Goal: Transaction & Acquisition: Purchase product/service

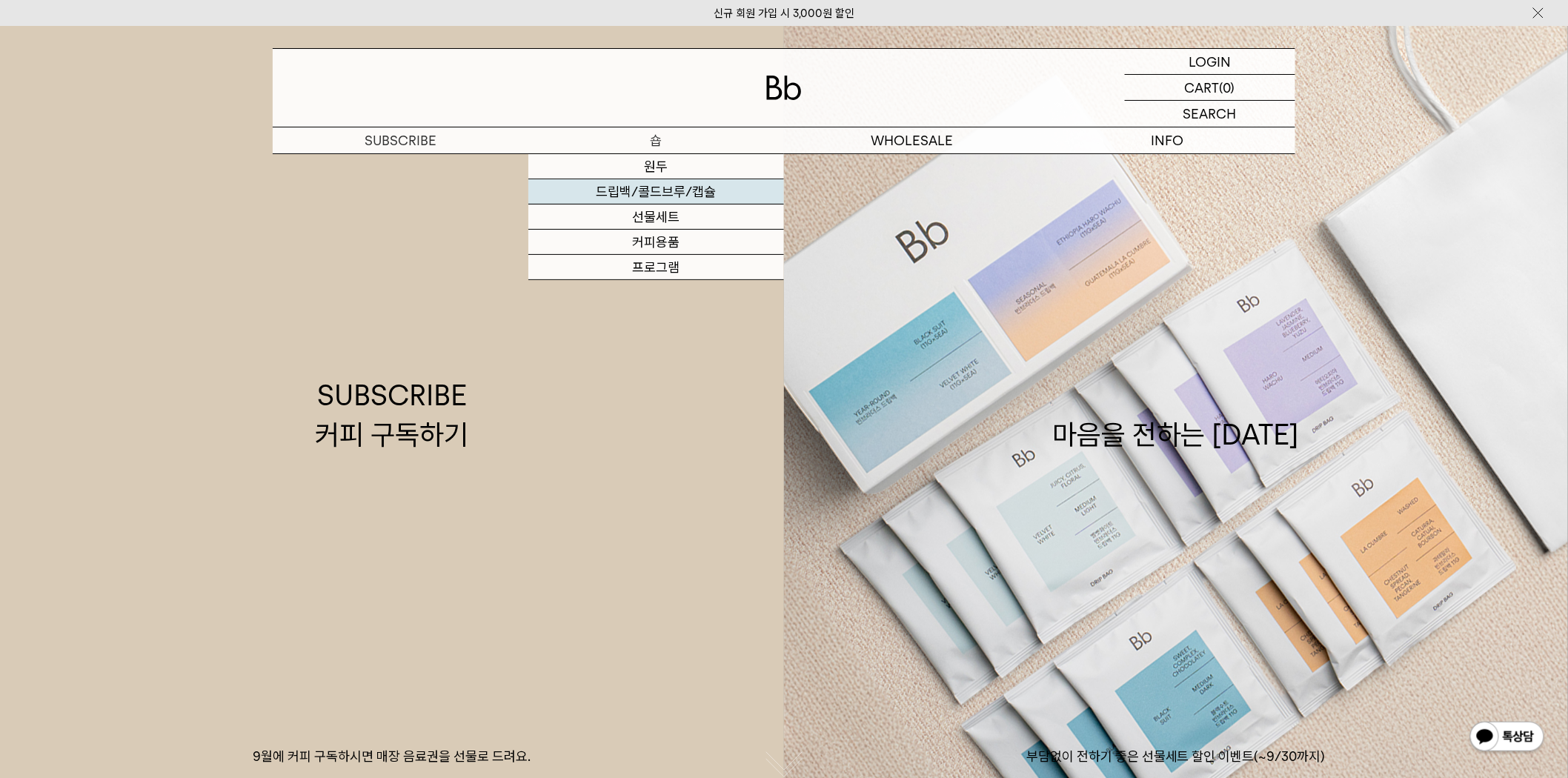
click at [641, 198] on link "드립백/콜드브루/캡슐" at bounding box center [656, 192] width 255 height 25
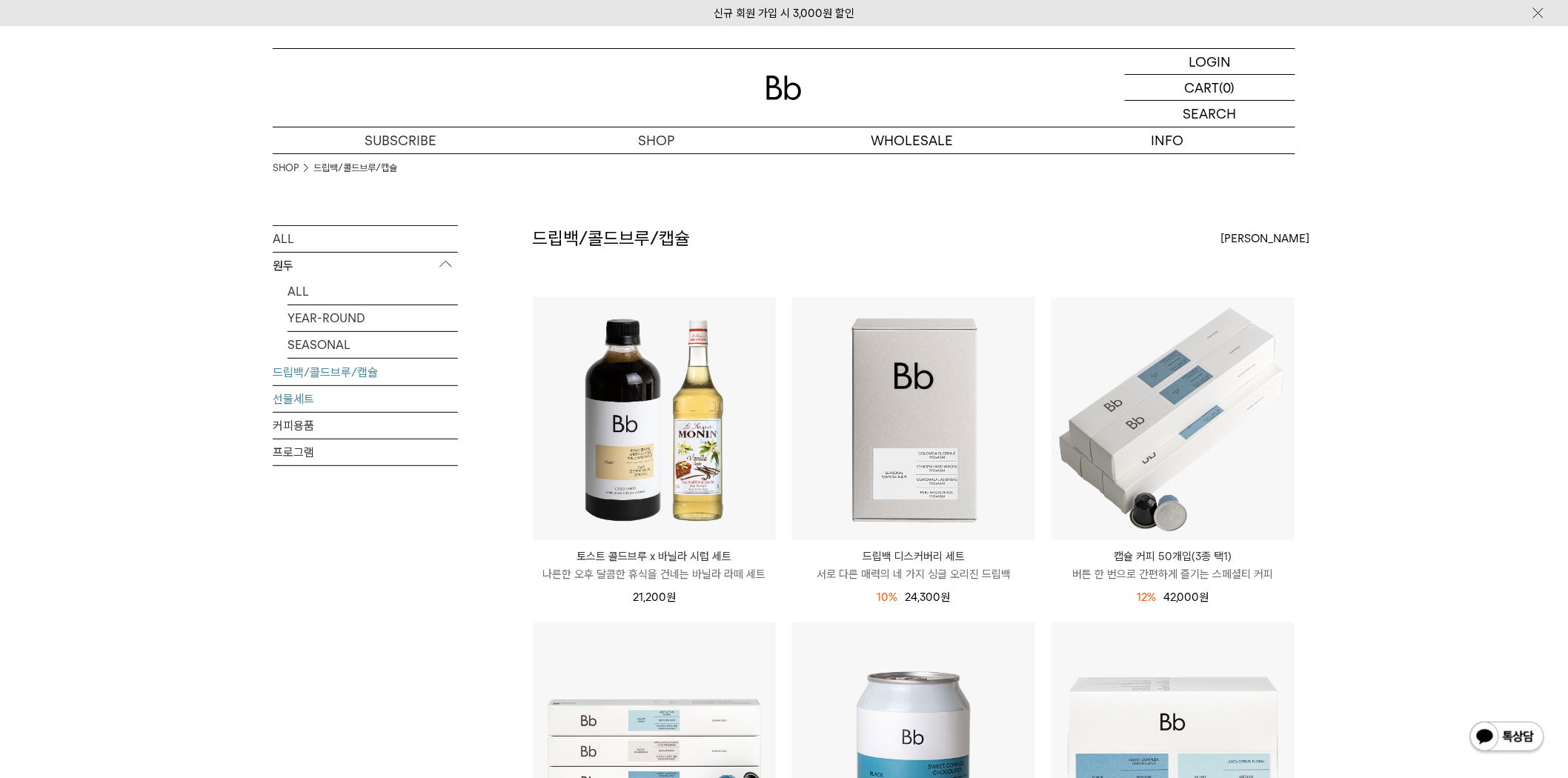
click at [302, 399] on link "선물세트" at bounding box center [365, 399] width 185 height 26
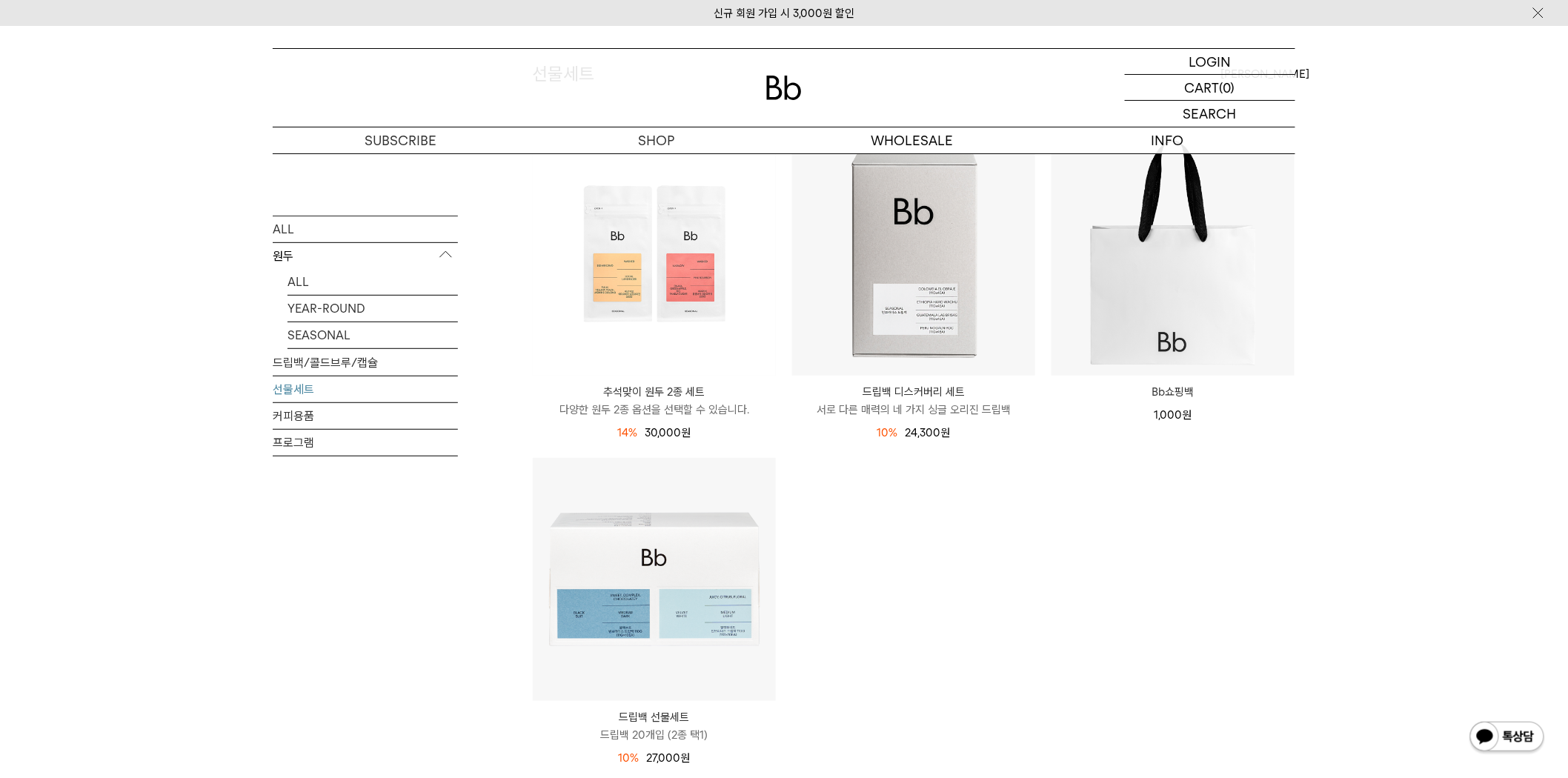
scroll to position [82, 0]
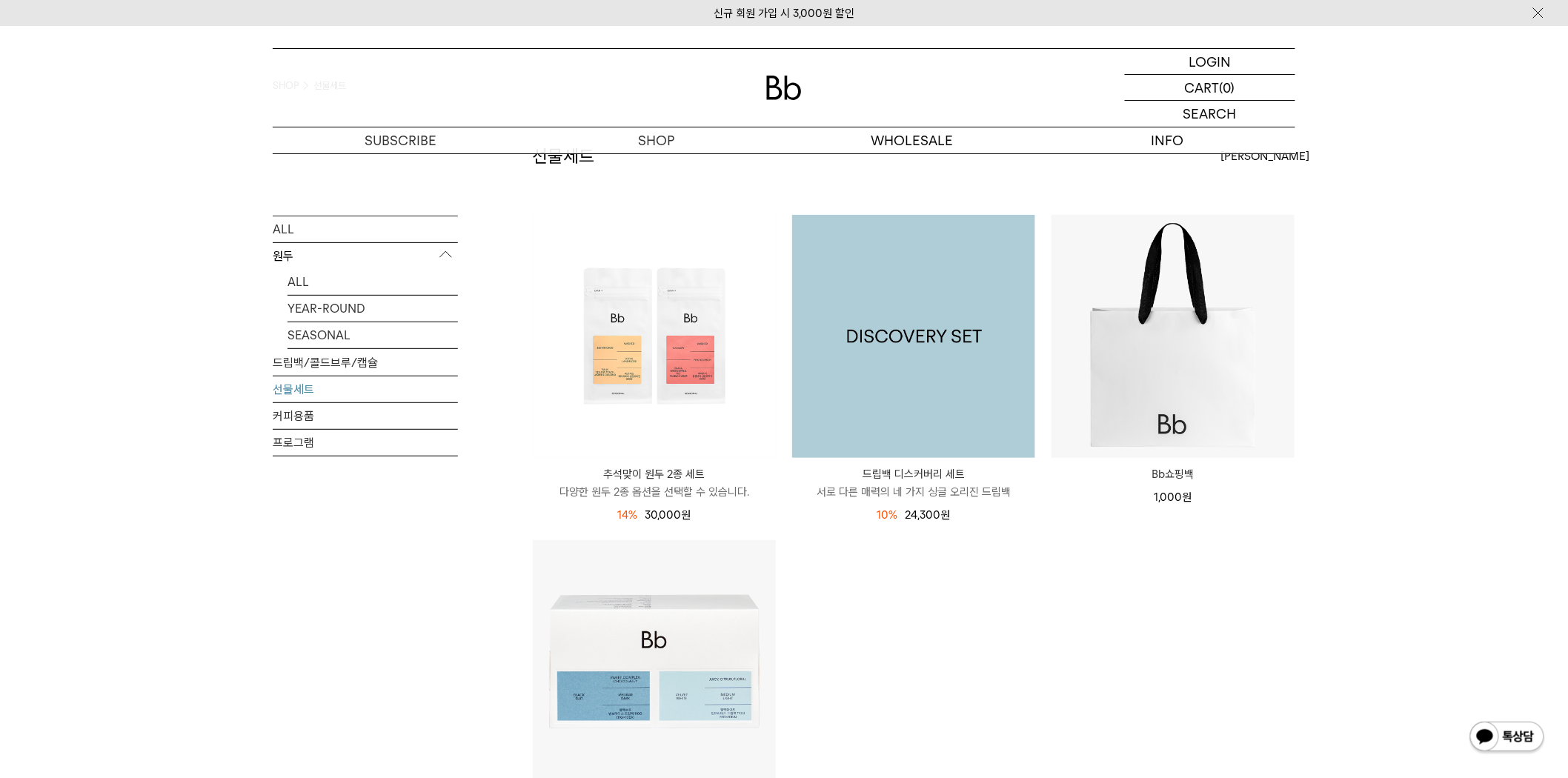
click at [867, 452] on img at bounding box center [913, 336] width 243 height 243
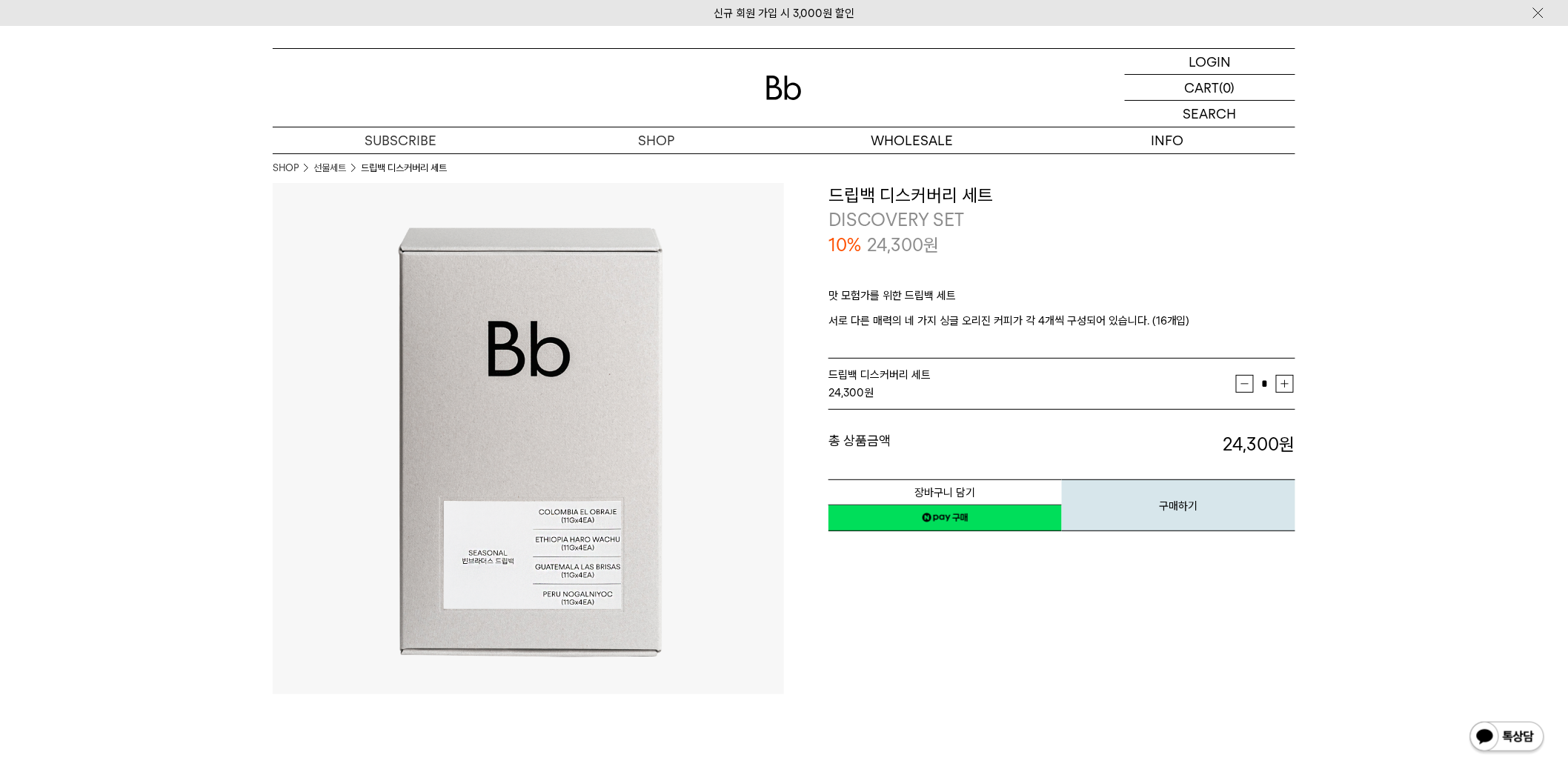
click at [1157, 241] on div "10% 24,300 원" at bounding box center [1062, 245] width 466 height 25
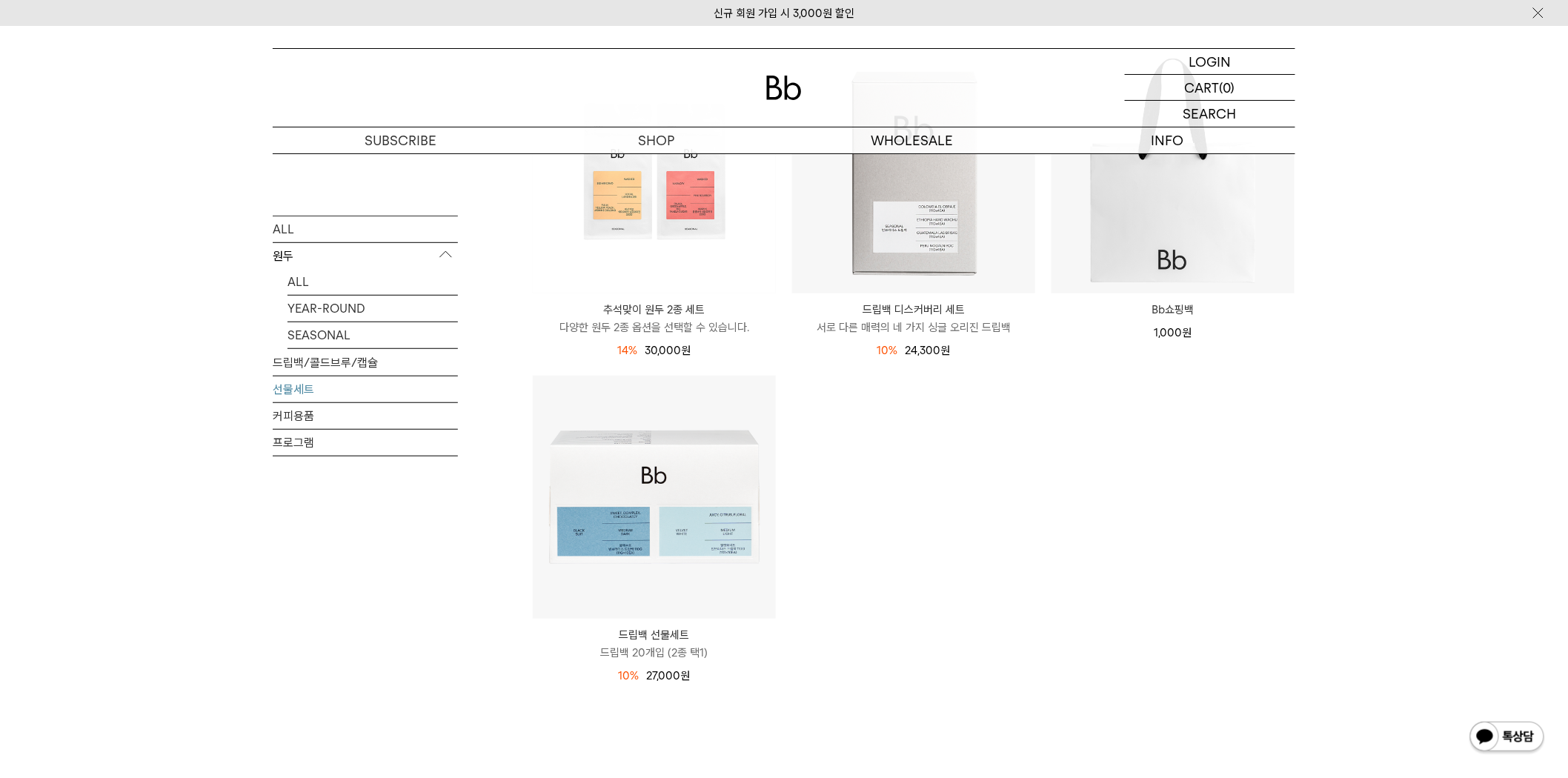
scroll to position [165, 0]
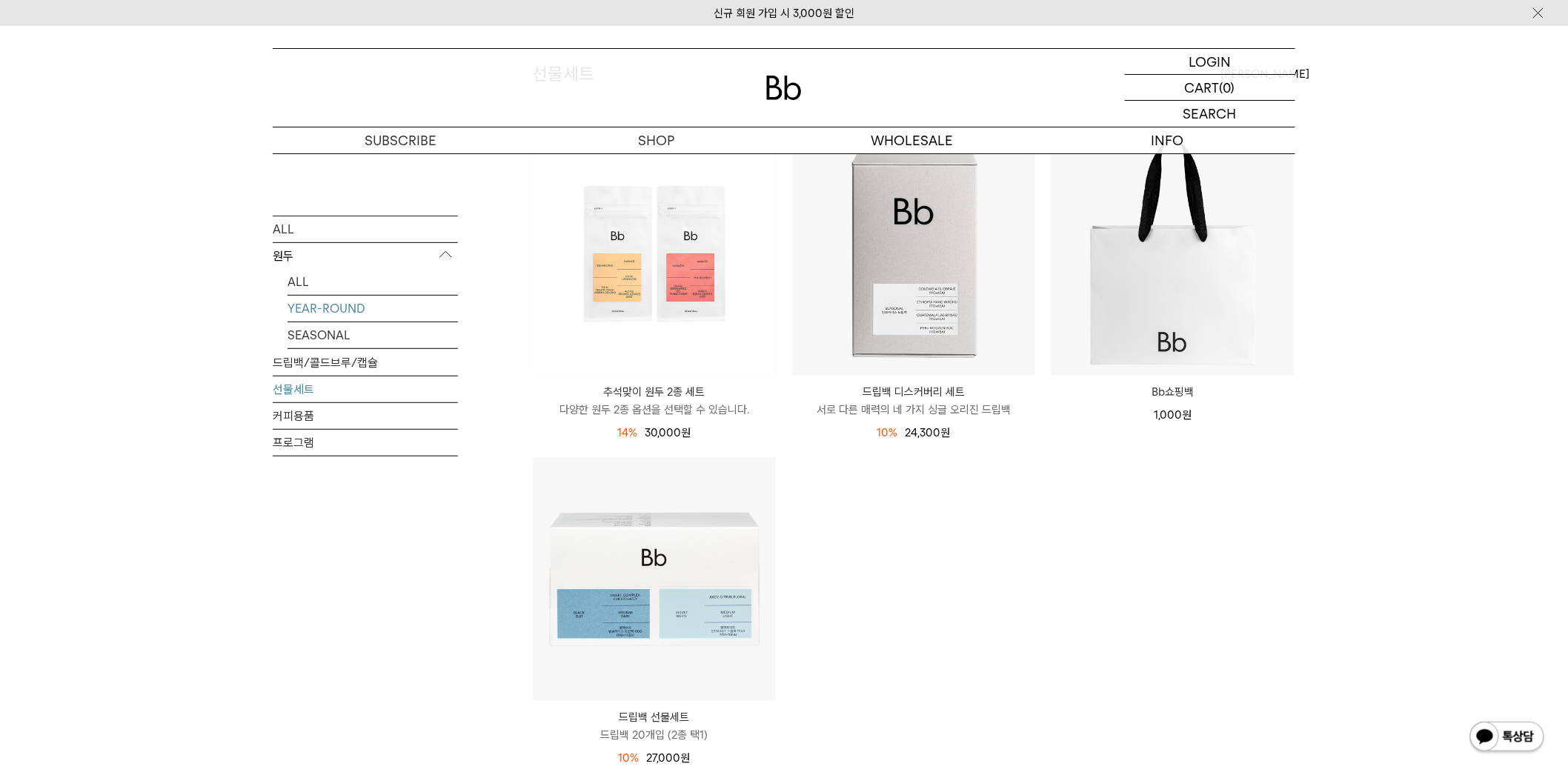
click at [343, 311] on link "YEAR-ROUND" at bounding box center [372, 308] width 170 height 26
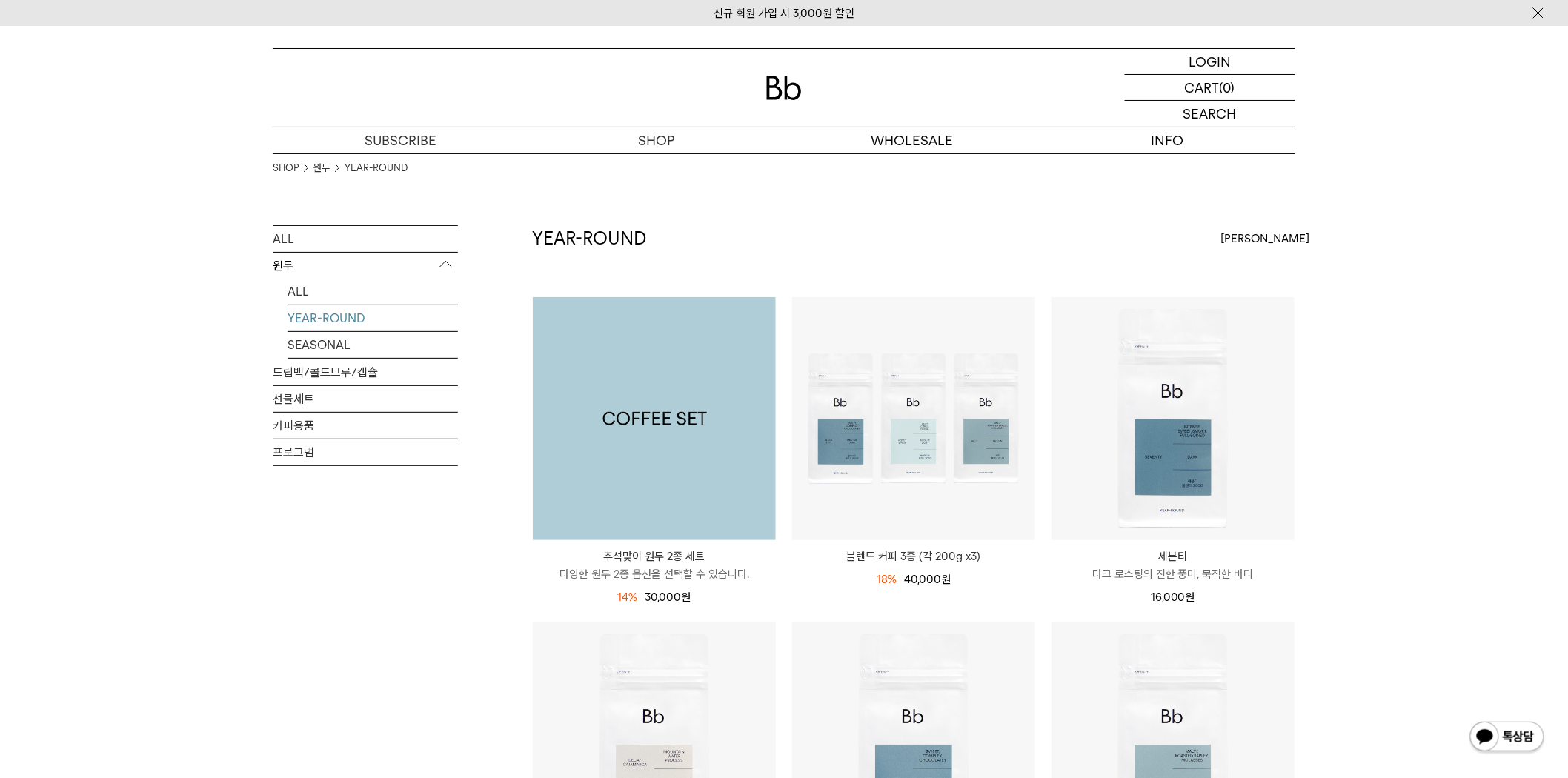
click at [656, 432] on img at bounding box center [654, 418] width 243 height 243
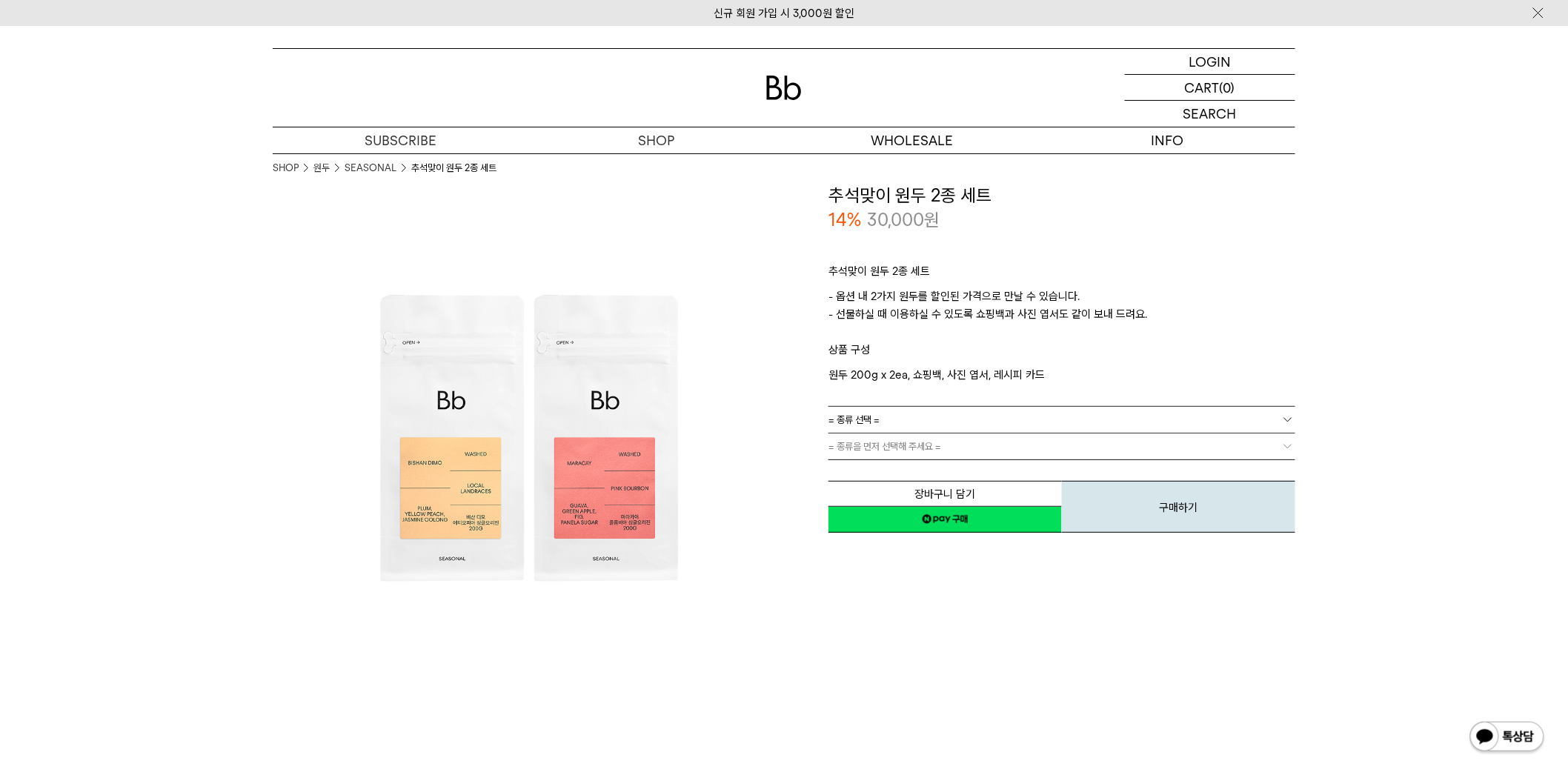
click at [908, 411] on link "= 종류 선택 =" at bounding box center [1062, 420] width 466 height 26
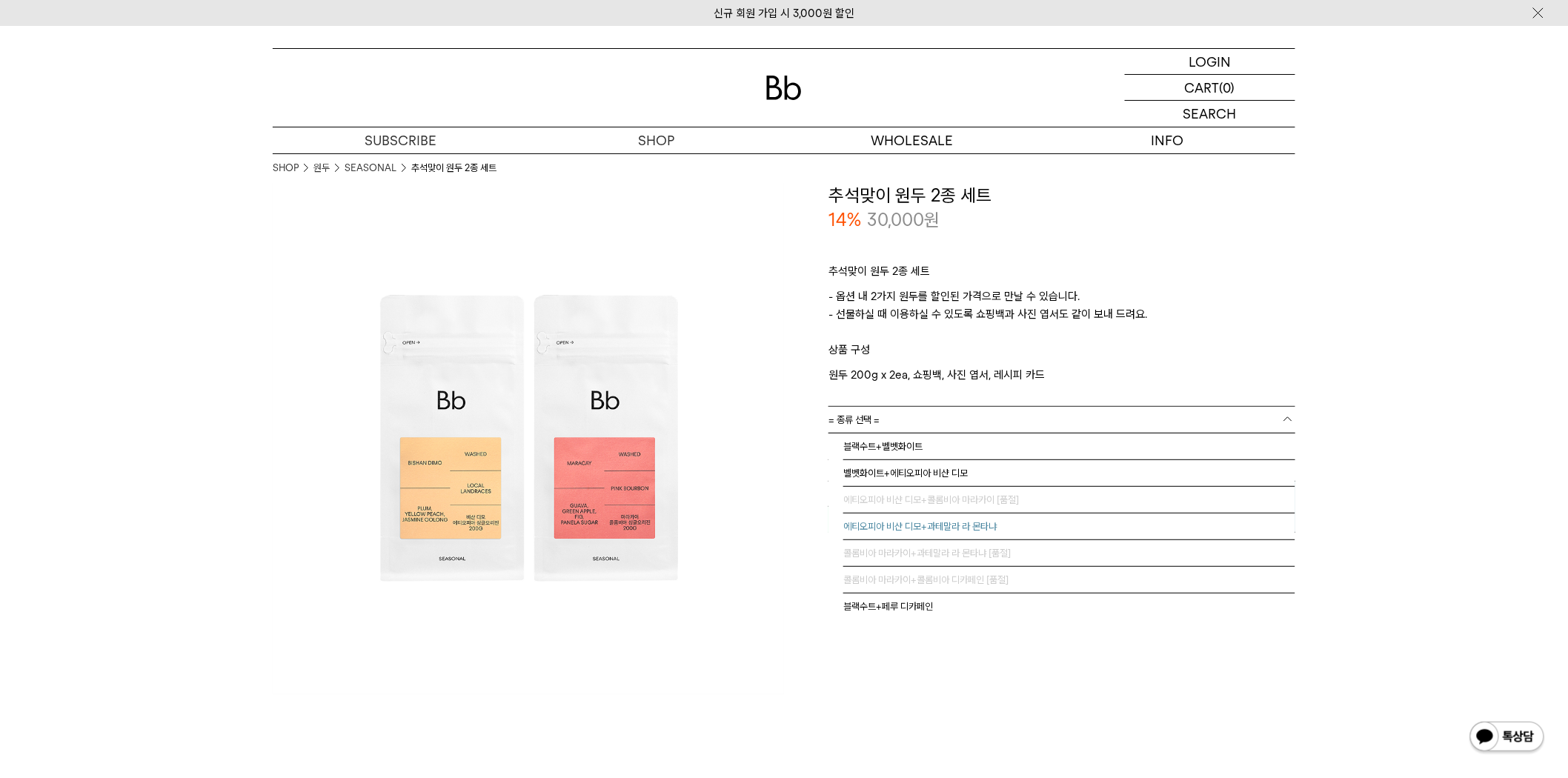
click at [916, 524] on li "에티오피아 비샨 디모+과테말라 라 몬타냐" at bounding box center [1069, 527] width 452 height 26
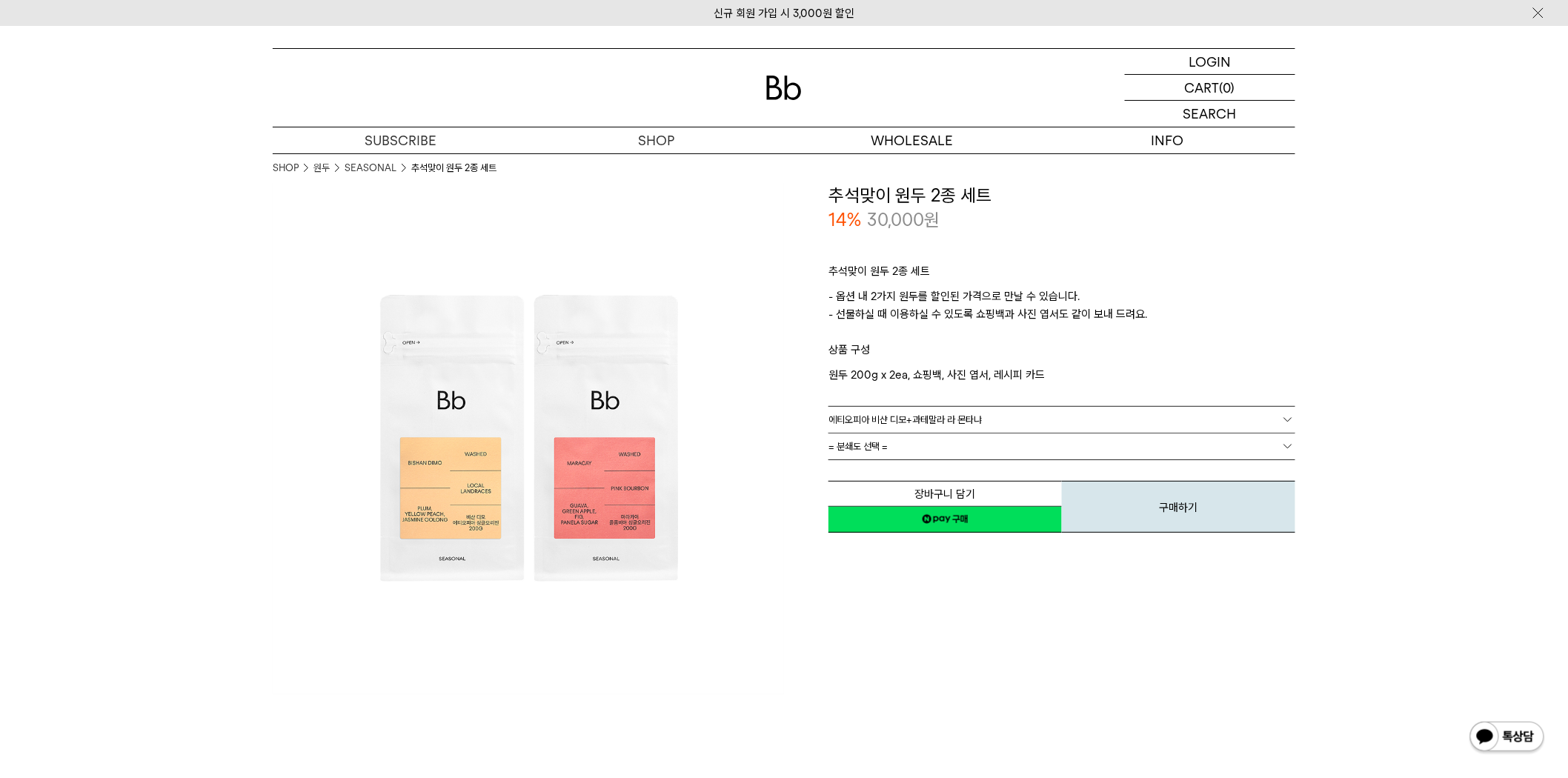
click at [856, 443] on span "= 분쇄도 선택 =" at bounding box center [858, 446] width 59 height 26
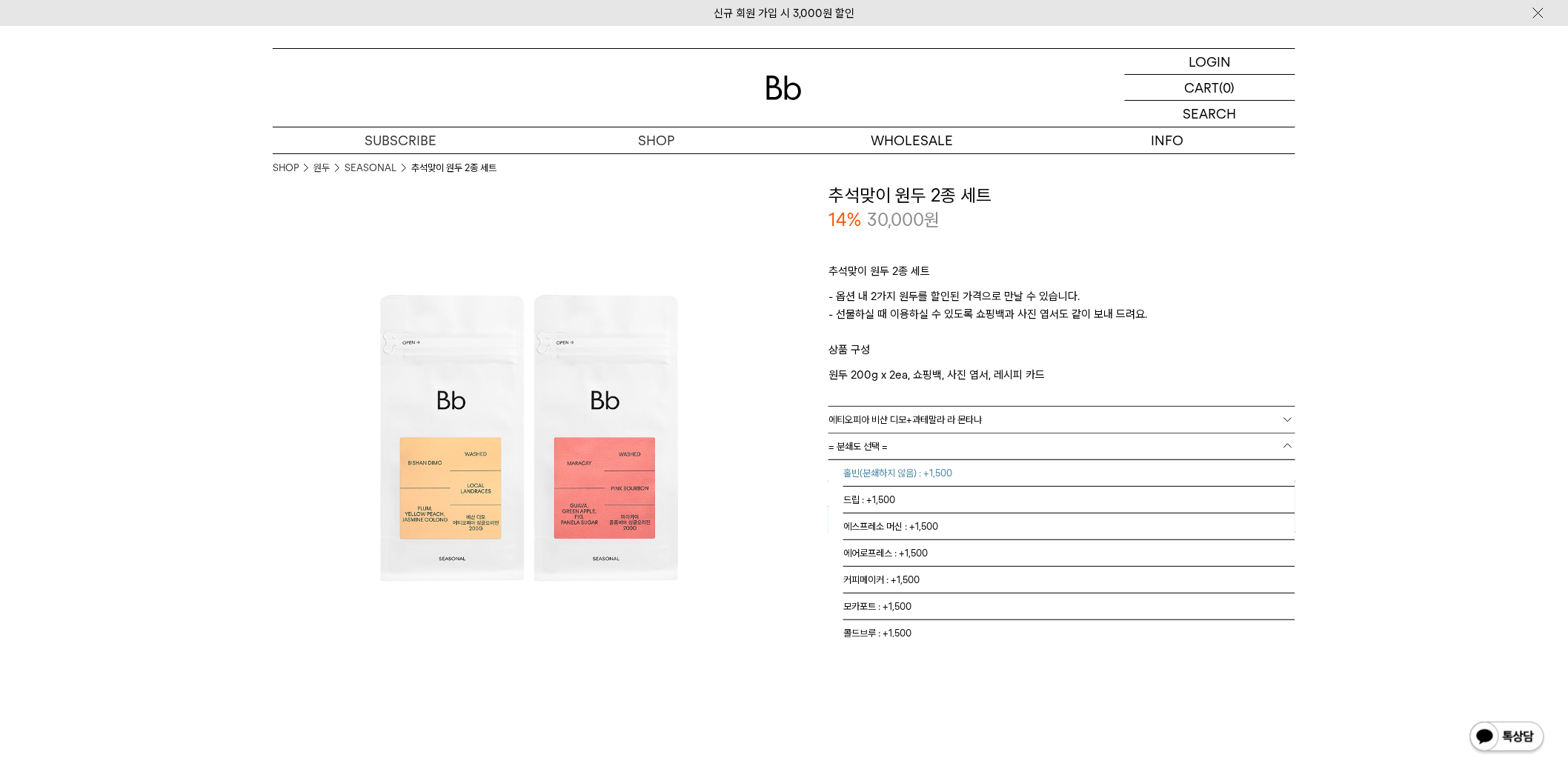
click at [858, 467] on li "홀빈(분쇄하지 않음) : +1,500" at bounding box center [1069, 473] width 452 height 26
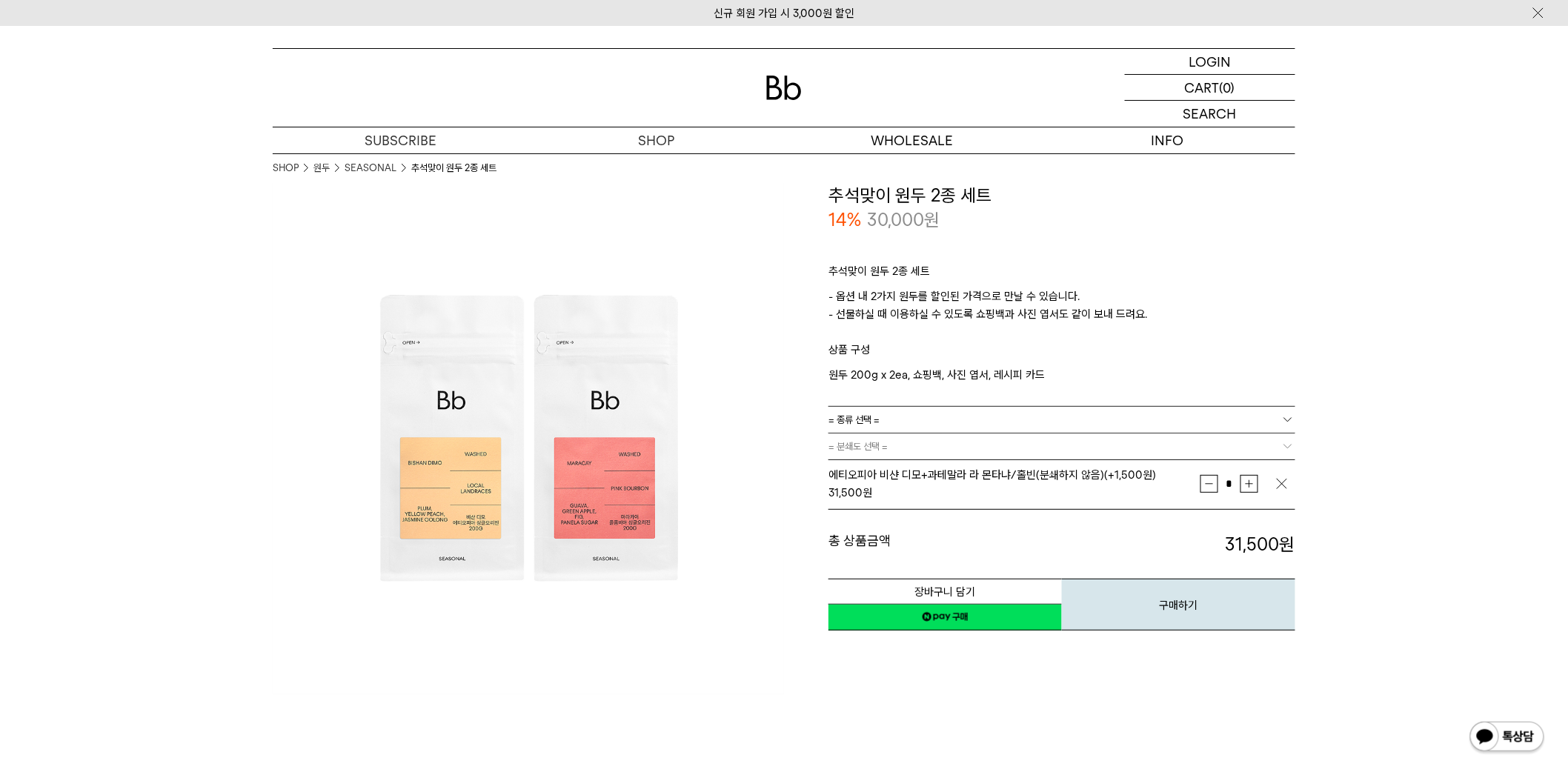
click at [749, 478] on img at bounding box center [528, 439] width 511 height 512
click at [784, 438] on div "**********" at bounding box center [1039, 408] width 511 height 450
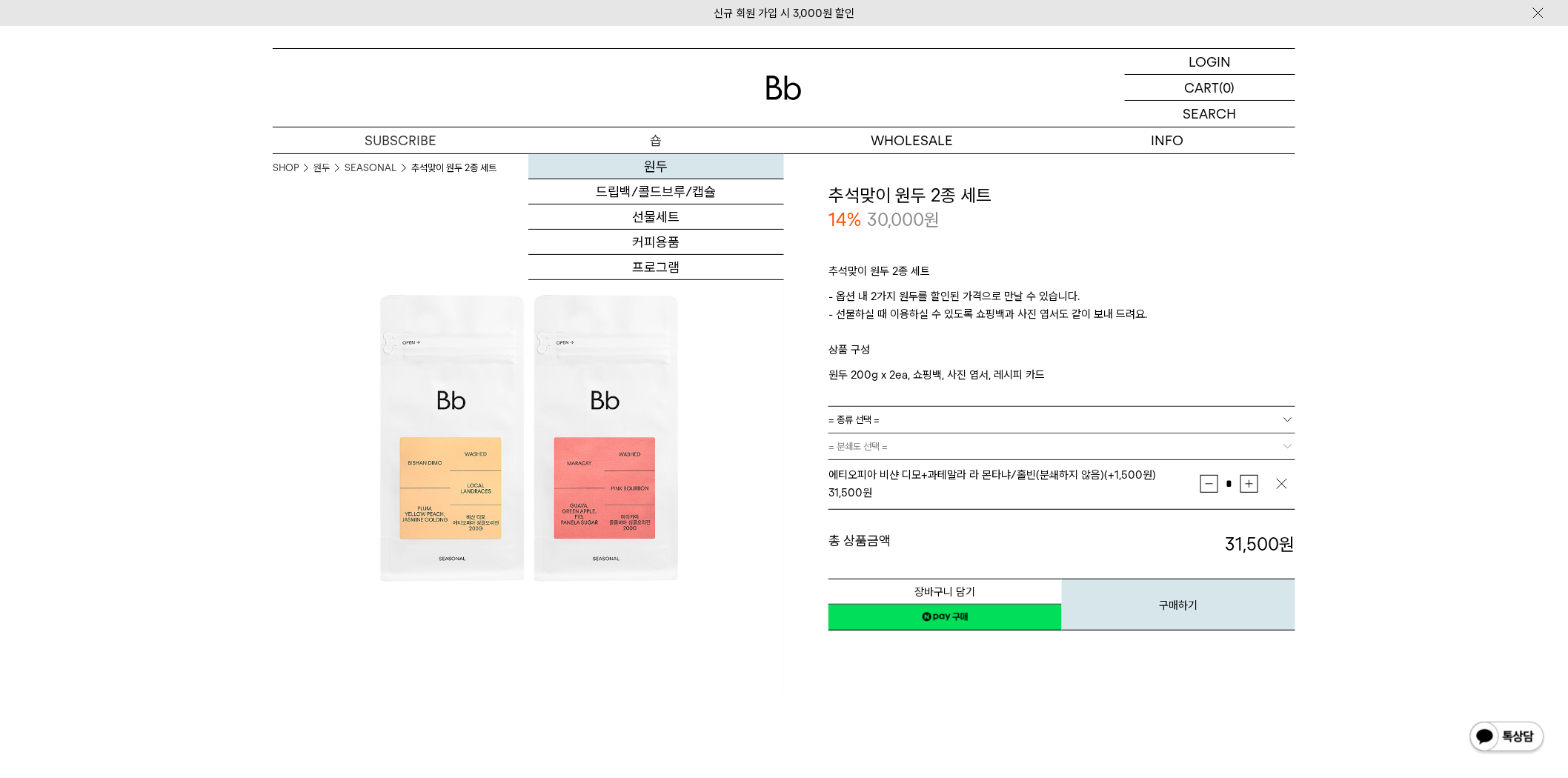
click at [657, 167] on link "원두" at bounding box center [656, 167] width 255 height 25
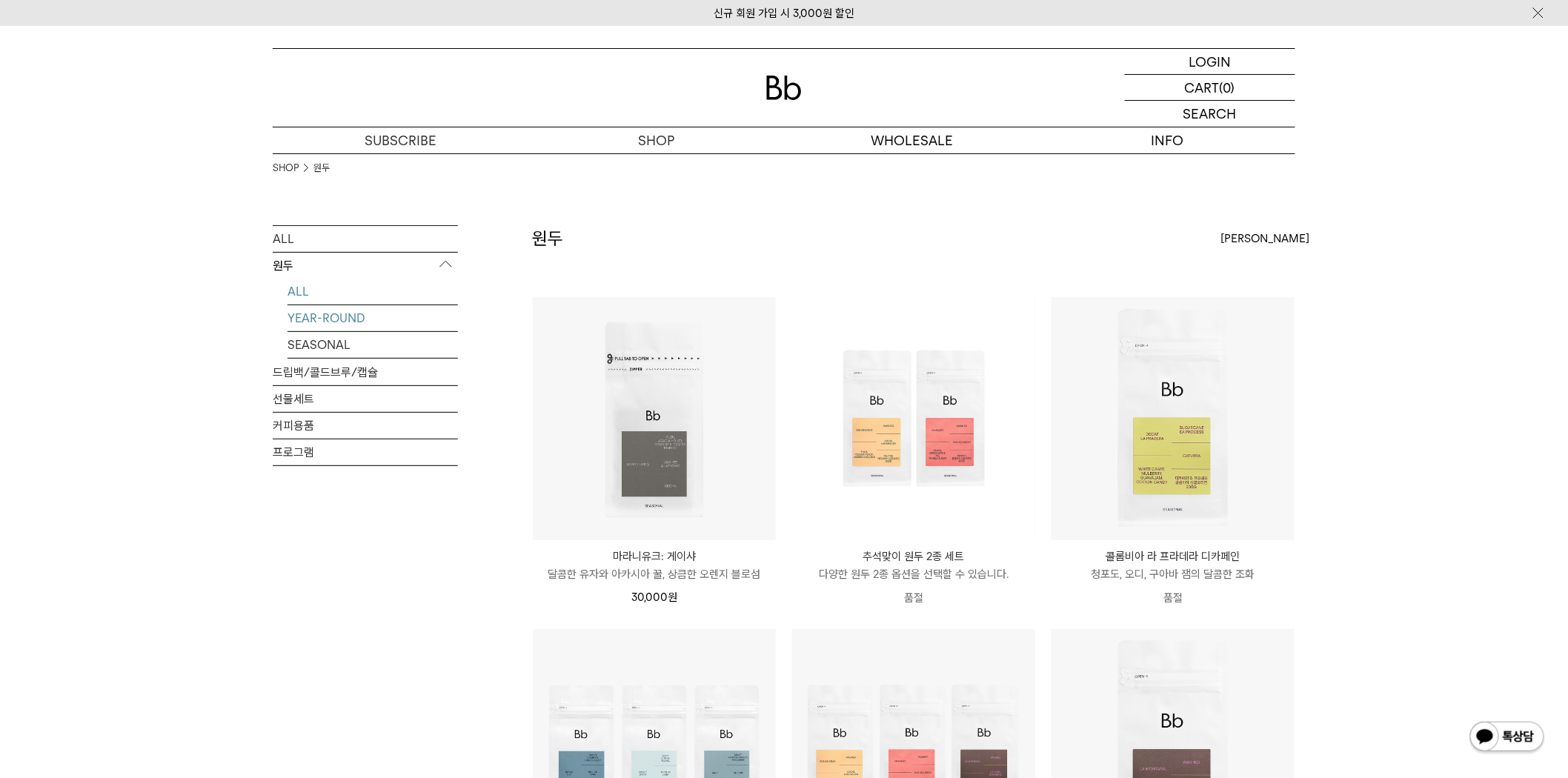
click at [327, 316] on link "YEAR-ROUND" at bounding box center [372, 318] width 170 height 26
